Goal: Task Accomplishment & Management: Use online tool/utility

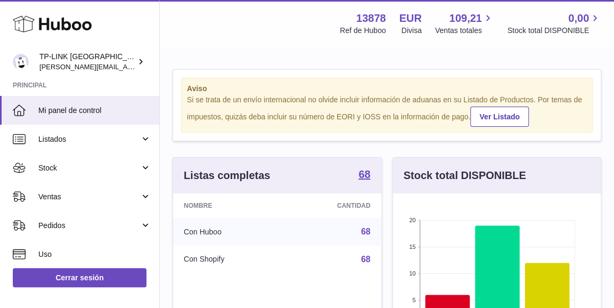
scroll to position [166, 208]
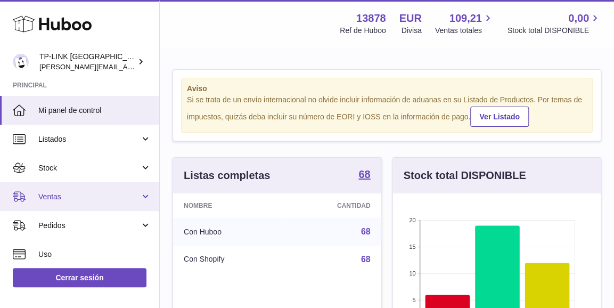
click at [142, 199] on link "Ventas" at bounding box center [79, 196] width 159 height 29
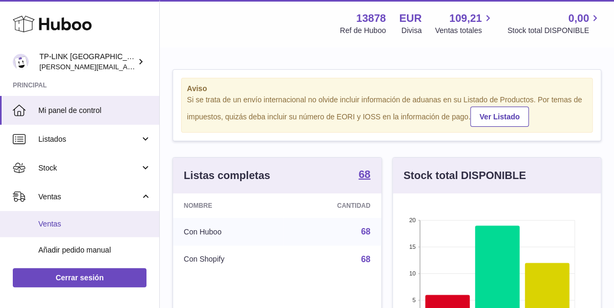
click at [81, 223] on span "Ventas" at bounding box center [94, 224] width 113 height 10
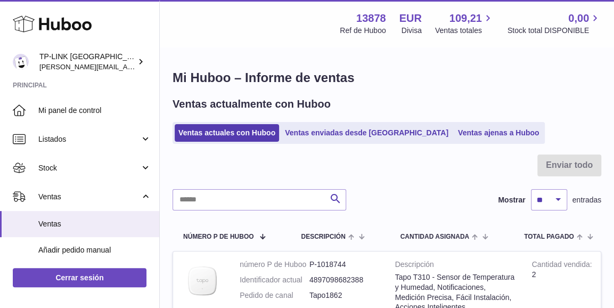
drag, startPoint x: 457, startPoint y: 133, endPoint x: 453, endPoint y: 157, distance: 24.3
click at [457, 133] on link "Ventas ajenas a Huboo" at bounding box center [498, 133] width 89 height 18
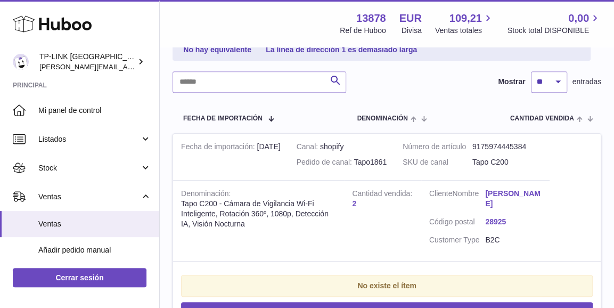
scroll to position [213, 0]
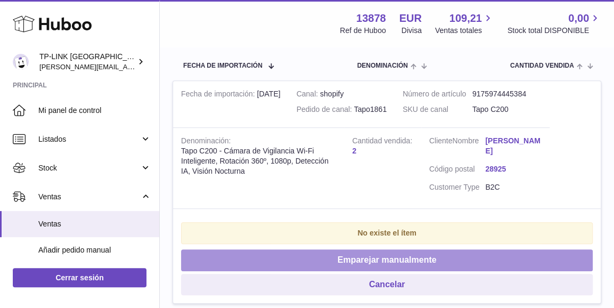
click at [424, 257] on button "Emparejar manualmente" at bounding box center [387, 260] width 412 height 22
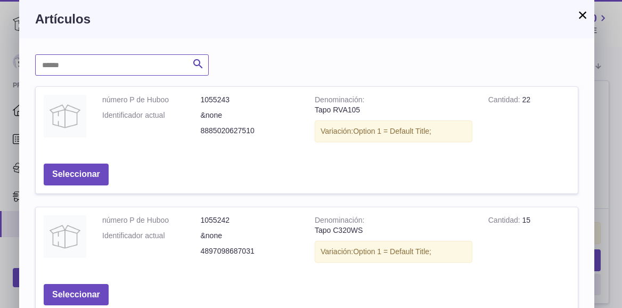
click at [130, 69] on input "text" at bounding box center [122, 64] width 174 height 21
type input "****"
click at [194, 59] on icon "submit" at bounding box center [198, 64] width 13 height 13
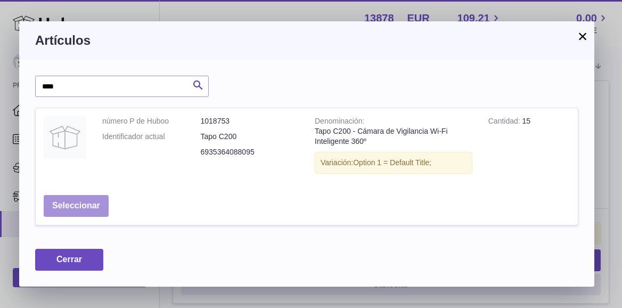
click at [77, 208] on button "Seleccionar" at bounding box center [76, 206] width 65 height 22
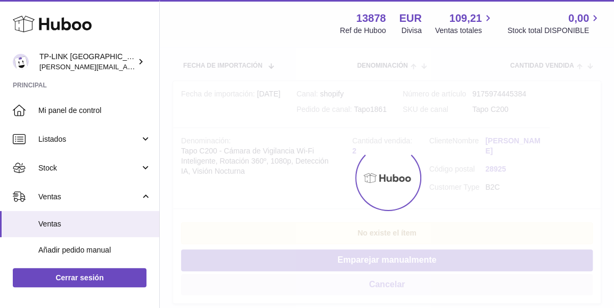
scroll to position [69, 0]
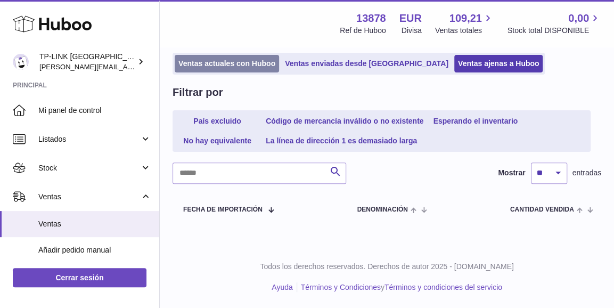
click at [222, 64] on link "Ventas actuales con Huboo" at bounding box center [227, 64] width 104 height 18
